Goal: Information Seeking & Learning: Find specific page/section

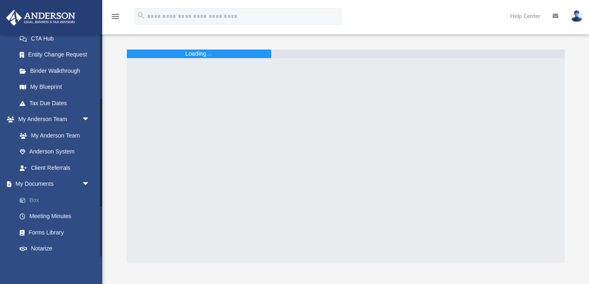
scroll to position [132, 0]
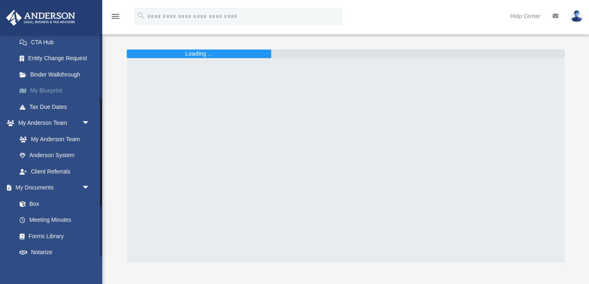
click at [55, 88] on link "My Blueprint" at bounding box center [56, 91] width 91 height 16
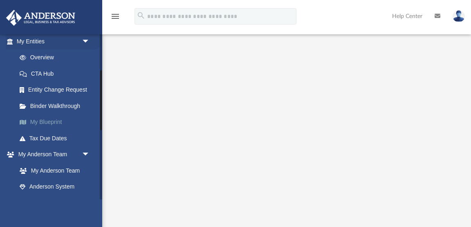
scroll to position [101, 0]
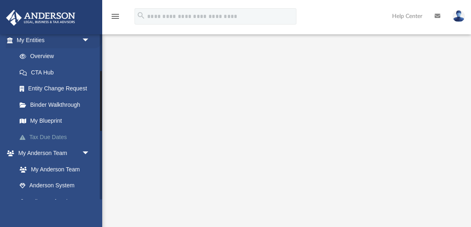
click at [62, 134] on link "Tax Due Dates" at bounding box center [56, 137] width 91 height 16
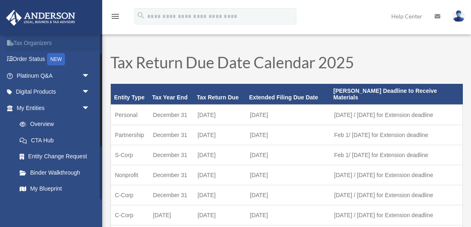
scroll to position [35, 0]
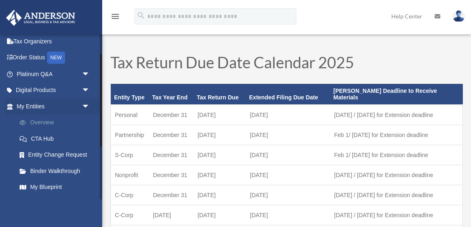
click at [44, 121] on link "Overview" at bounding box center [56, 123] width 91 height 16
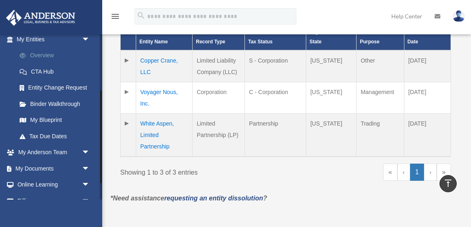
scroll to position [103, 0]
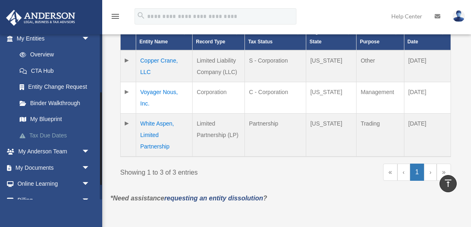
click at [56, 135] on link "Tax Due Dates" at bounding box center [56, 135] width 91 height 16
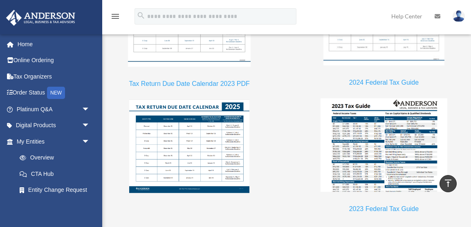
scroll to position [778, 0]
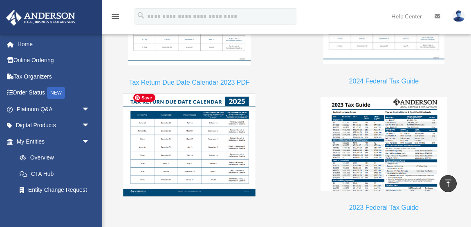
click at [178, 122] on img at bounding box center [189, 145] width 133 height 103
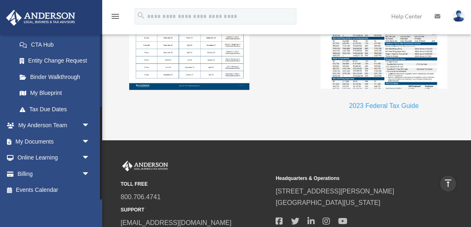
scroll to position [881, 0]
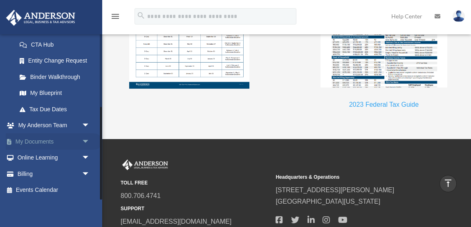
click at [82, 141] on span "arrow_drop_down" at bounding box center [90, 141] width 16 height 17
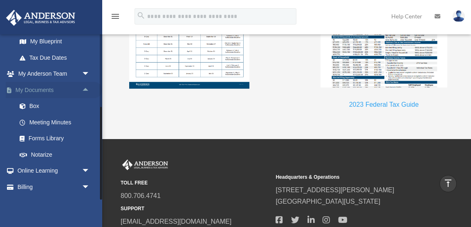
scroll to position [194, 0]
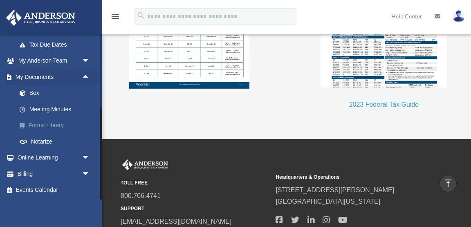
click at [56, 126] on link "Forms Library" at bounding box center [56, 125] width 91 height 16
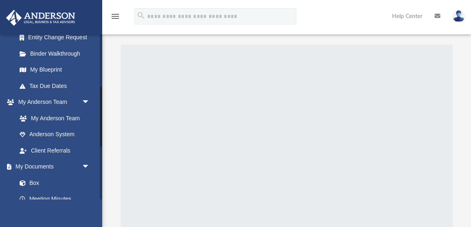
scroll to position [136, 0]
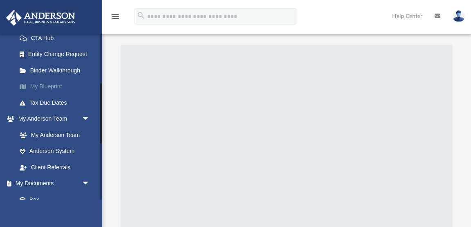
click at [59, 86] on link "My Blueprint" at bounding box center [56, 87] width 91 height 16
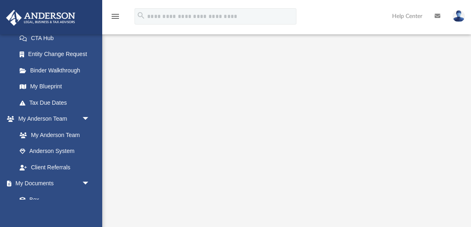
scroll to position [62, 0]
